Goal: Obtain resource: Download file/media

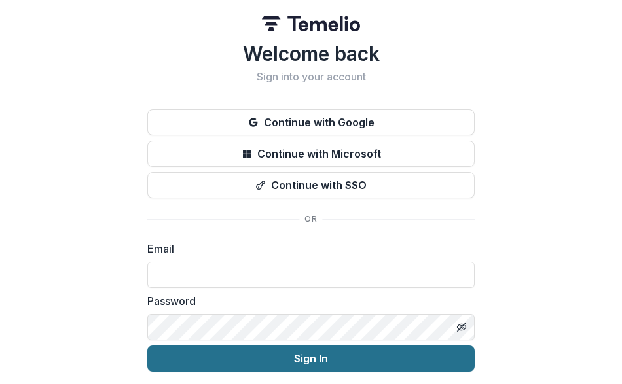
type input "**********"
click at [247, 361] on button "Sign In" at bounding box center [310, 359] width 327 height 26
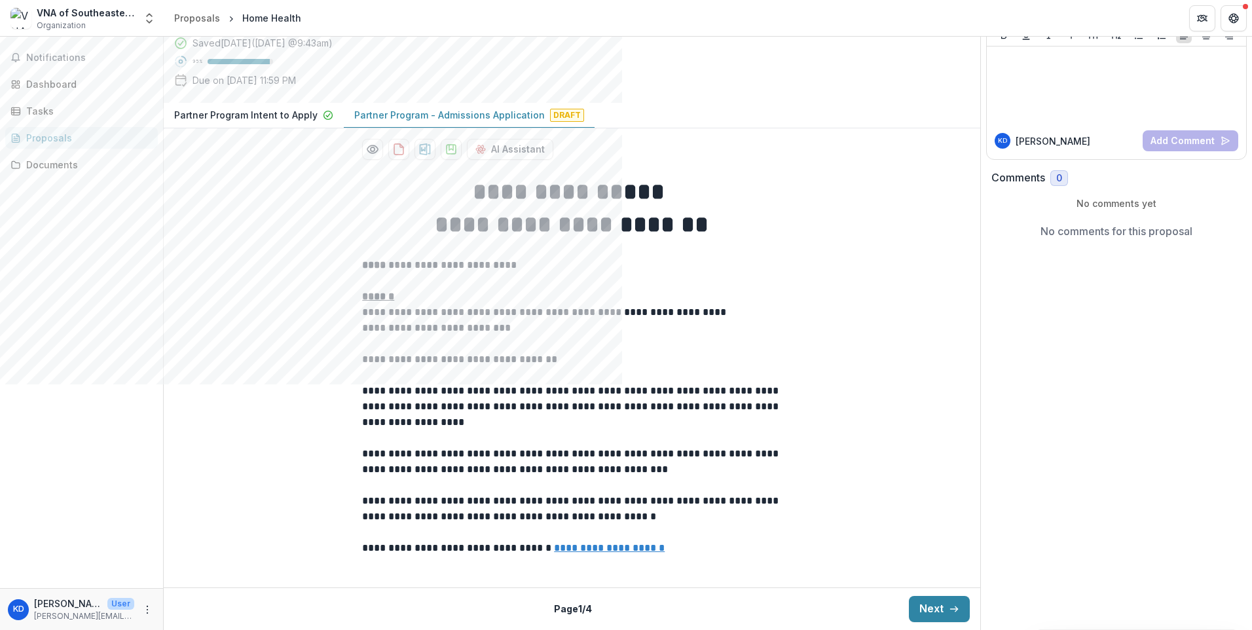
scroll to position [217, 0]
drag, startPoint x: 921, startPoint y: 609, endPoint x: 909, endPoint y: 607, distance: 11.9
click at [621, 384] on button "Next" at bounding box center [939, 609] width 61 height 26
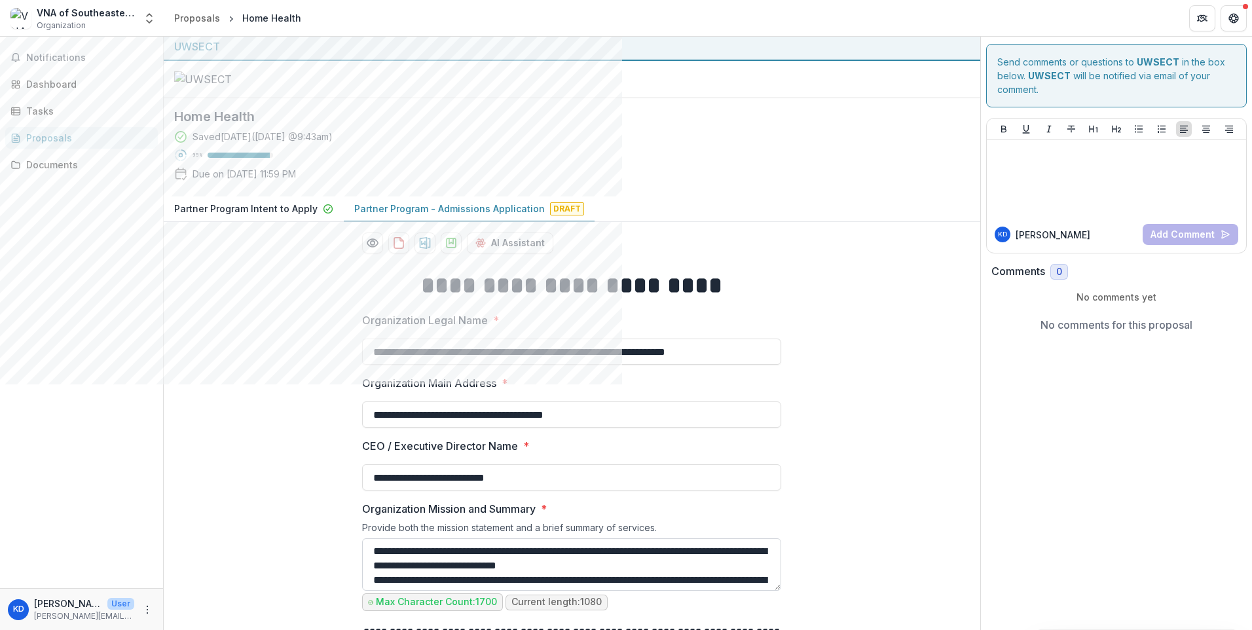
scroll to position [0, 0]
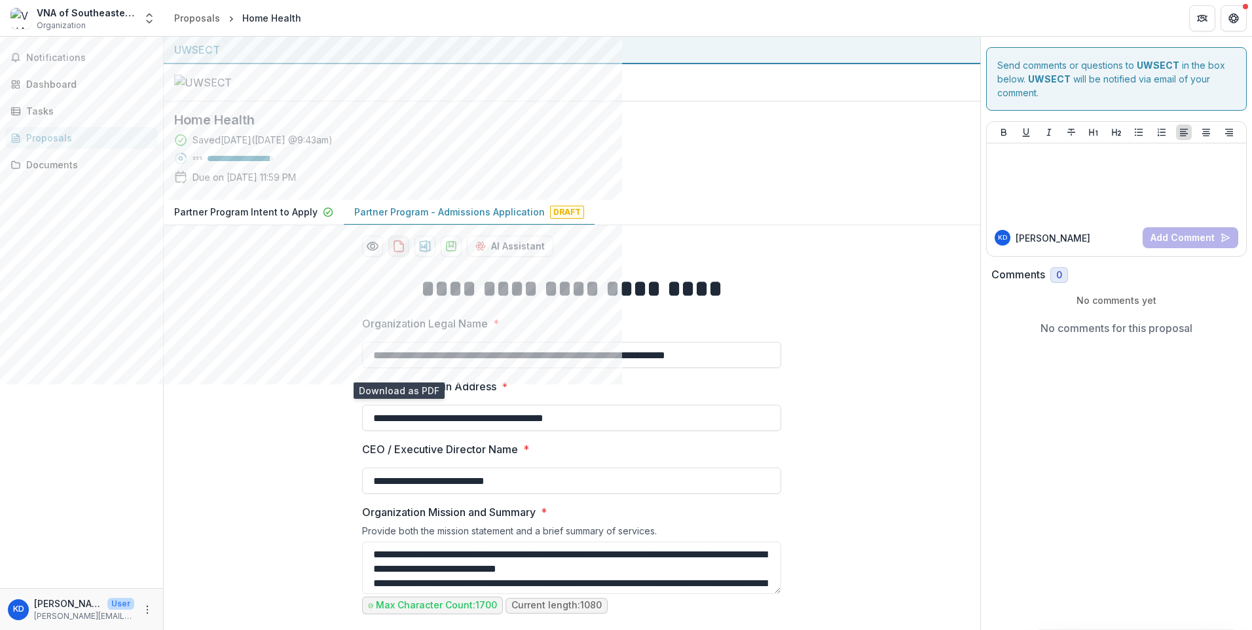
click at [397, 253] on icon "download-proposal" at bounding box center [398, 246] width 13 height 13
click at [424, 253] on icon "download-proposal" at bounding box center [424, 246] width 13 height 13
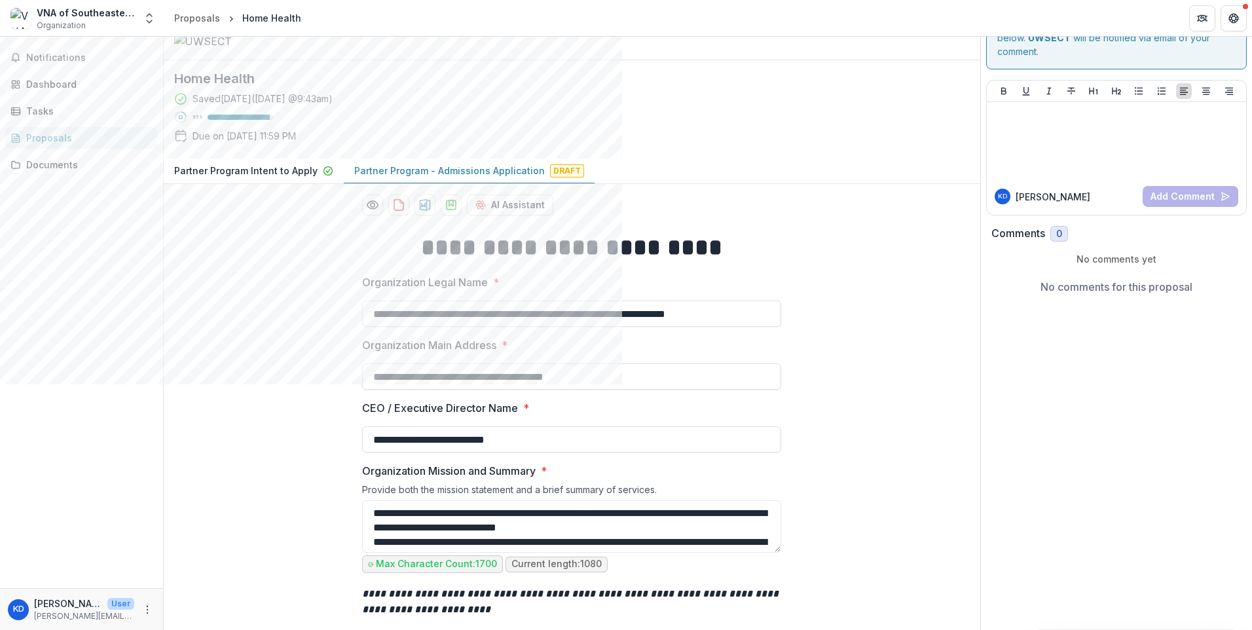
scroll to position [35, 0]
